Goal: Task Accomplishment & Management: Use online tool/utility

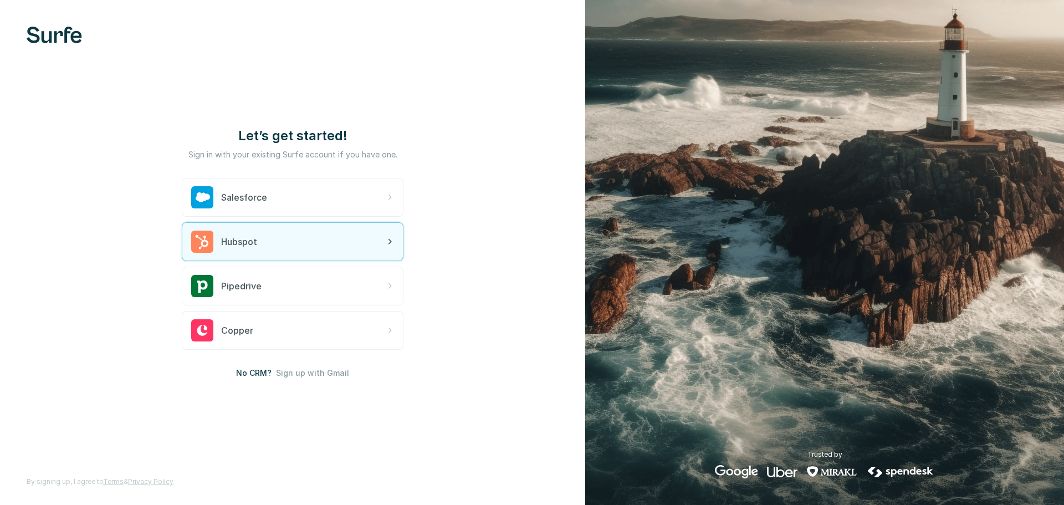
click at [319, 238] on div "Hubspot" at bounding box center [292, 242] width 221 height 38
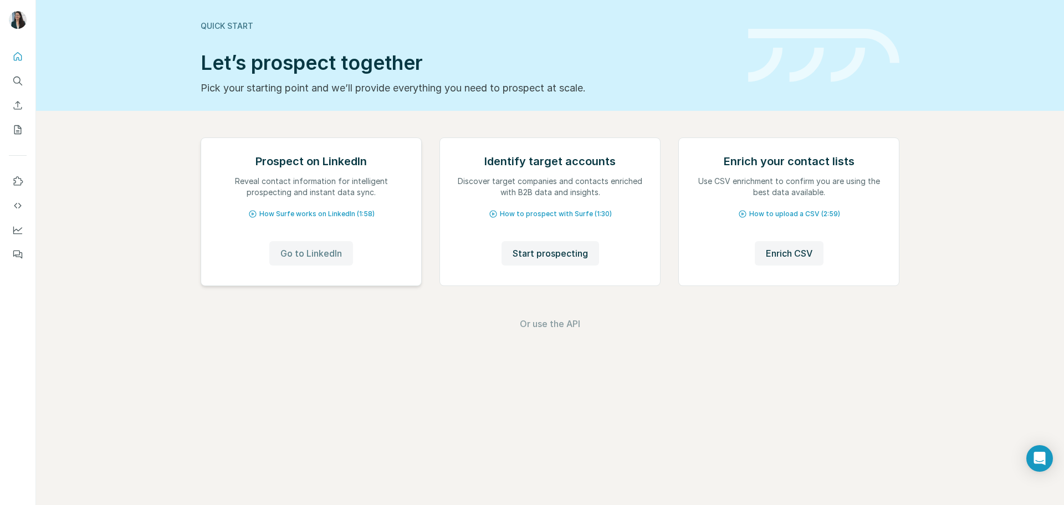
click at [305, 260] on span "Go to LinkedIn" at bounding box center [311, 253] width 62 height 13
click at [19, 173] on button "Use Surfe on LinkedIn" at bounding box center [18, 181] width 18 height 20
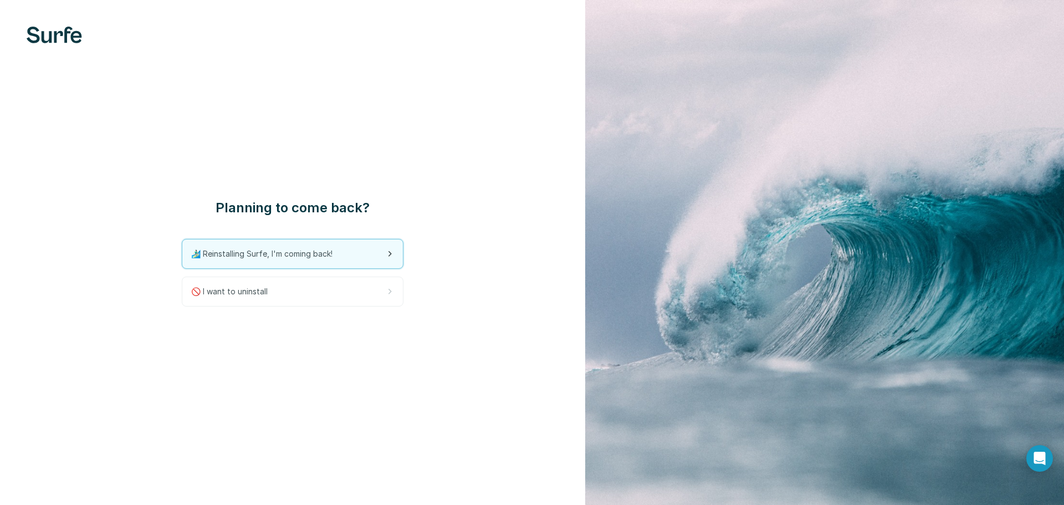
click at [351, 258] on div "🏄🏻‍♂️ Reinstalling Surfe, I'm coming back!" at bounding box center [292, 253] width 221 height 29
